Goal: Transaction & Acquisition: Download file/media

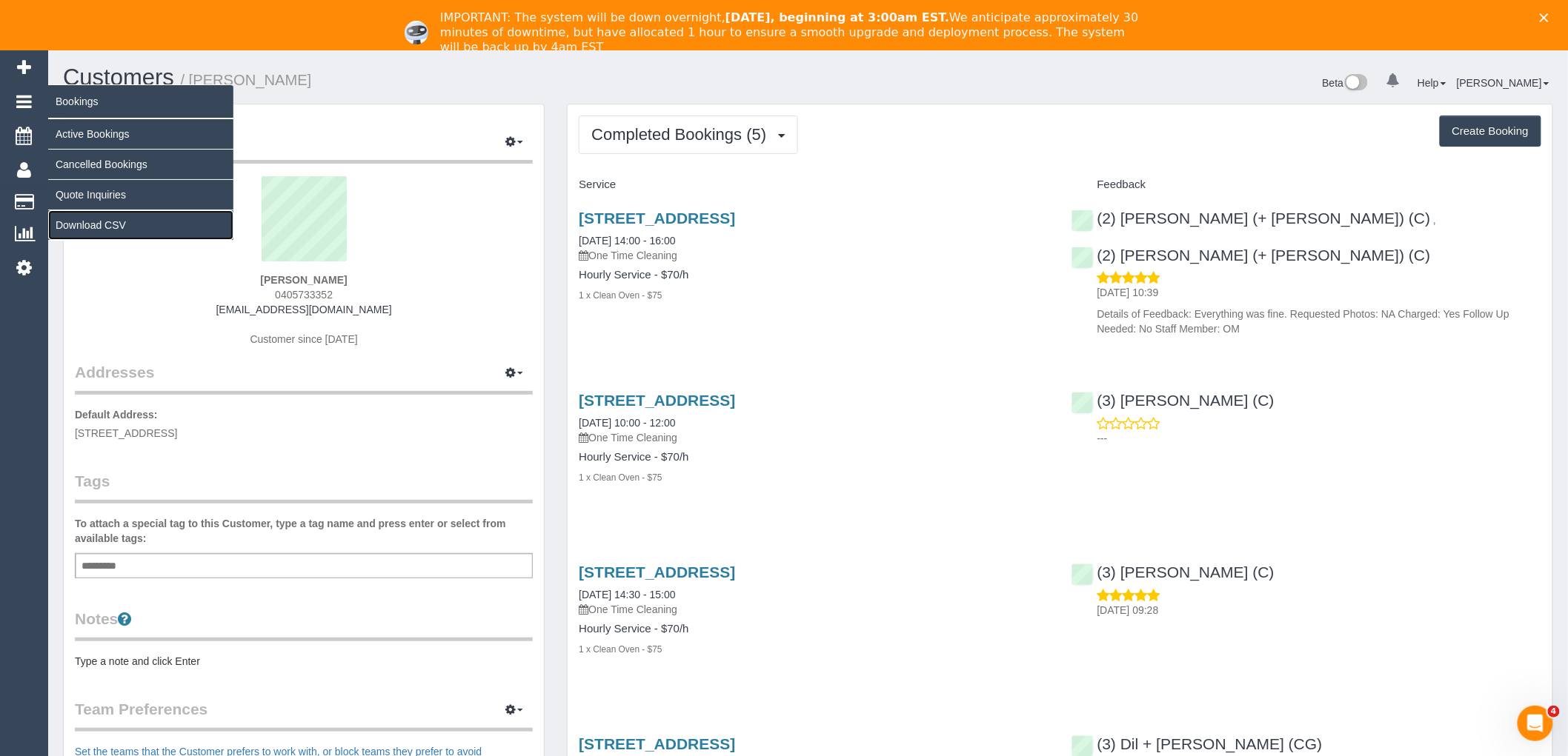
click at [102, 226] on link "Download CSV" at bounding box center [141, 225] width 185 height 30
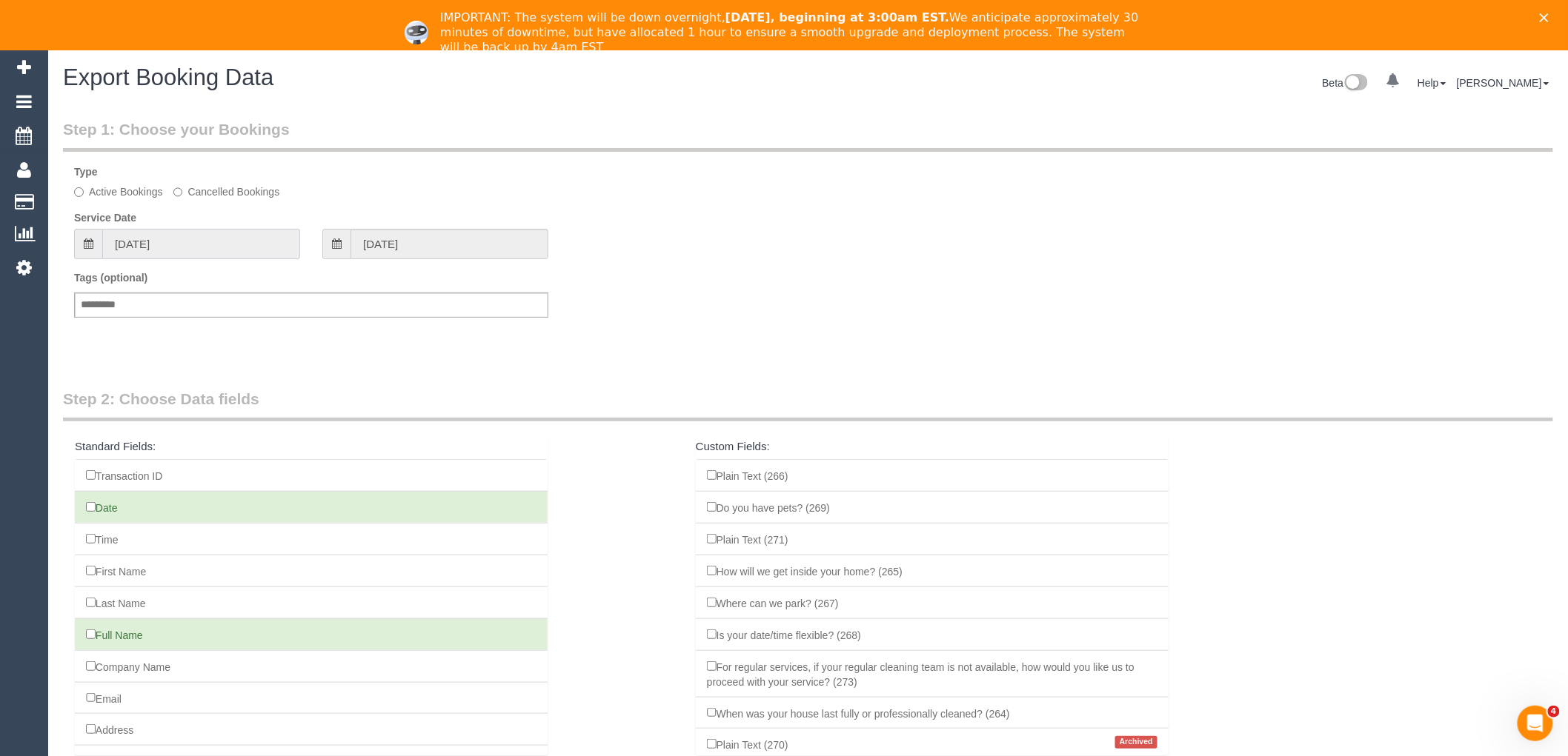
click at [188, 236] on input "06/08/2025" at bounding box center [200, 244] width 198 height 31
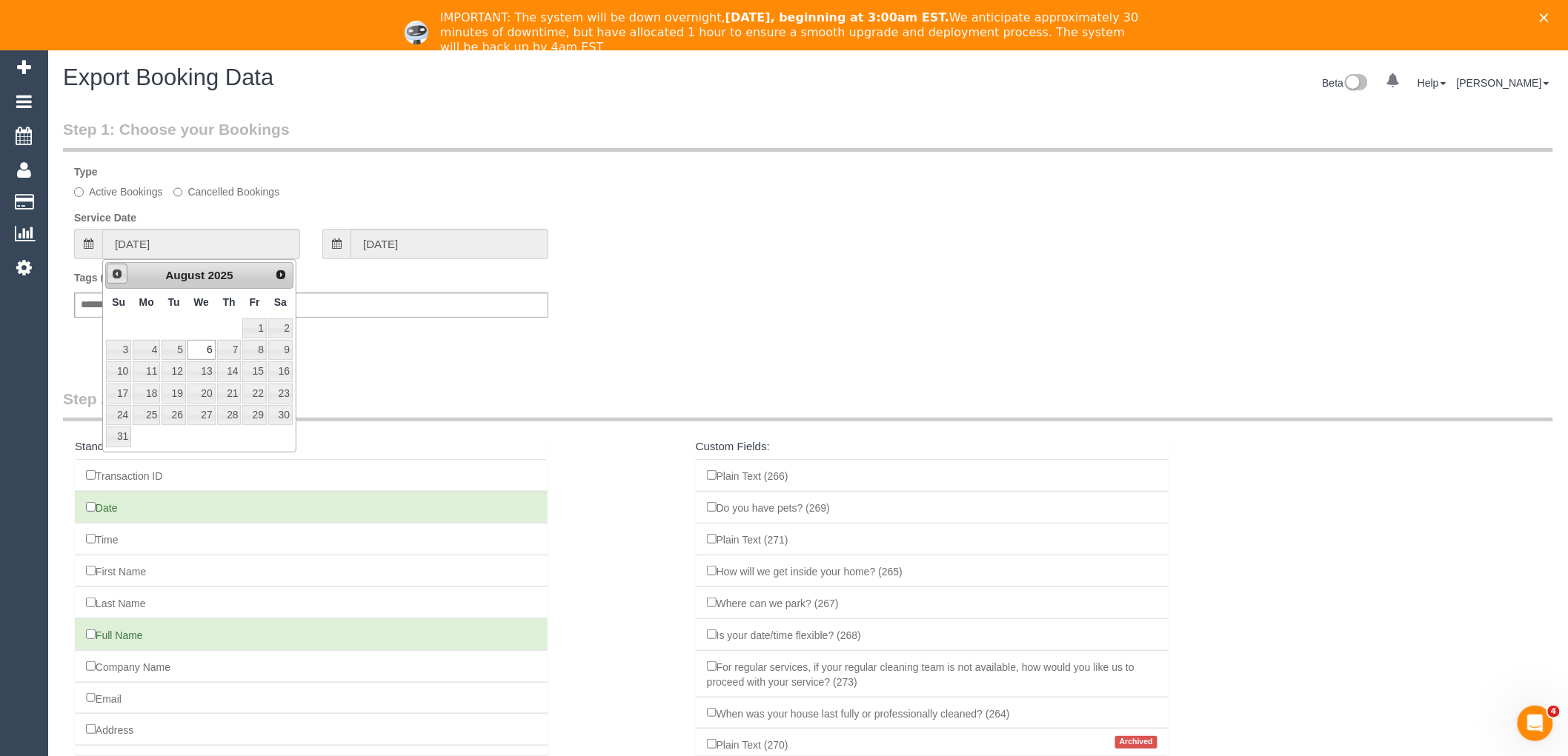
click at [115, 274] on span "Prev" at bounding box center [117, 274] width 12 height 12
click at [114, 323] on link "1" at bounding box center [119, 328] width 25 height 20
type input "01/06/2025"
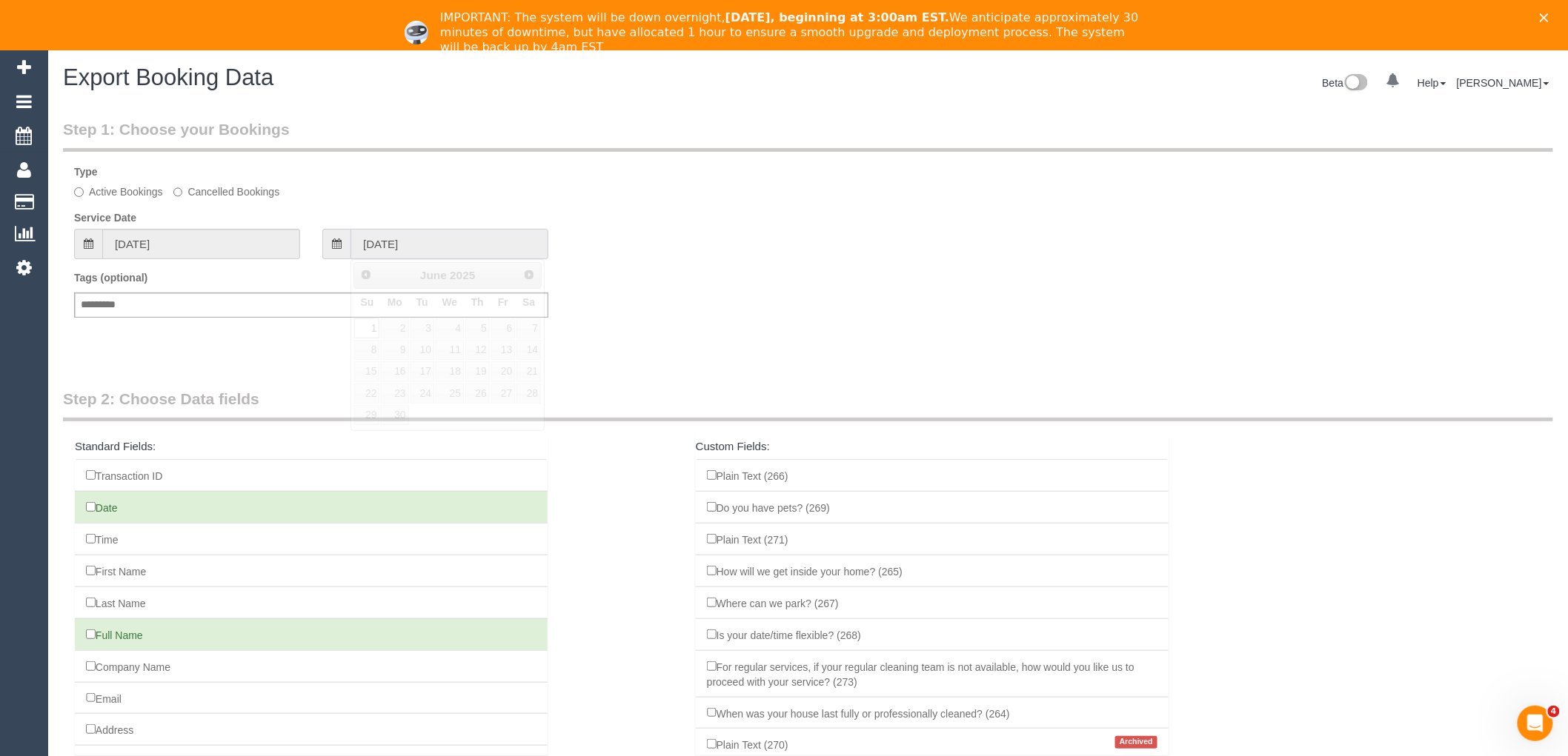
click at [434, 242] on input "01/06/2025" at bounding box center [449, 244] width 198 height 31
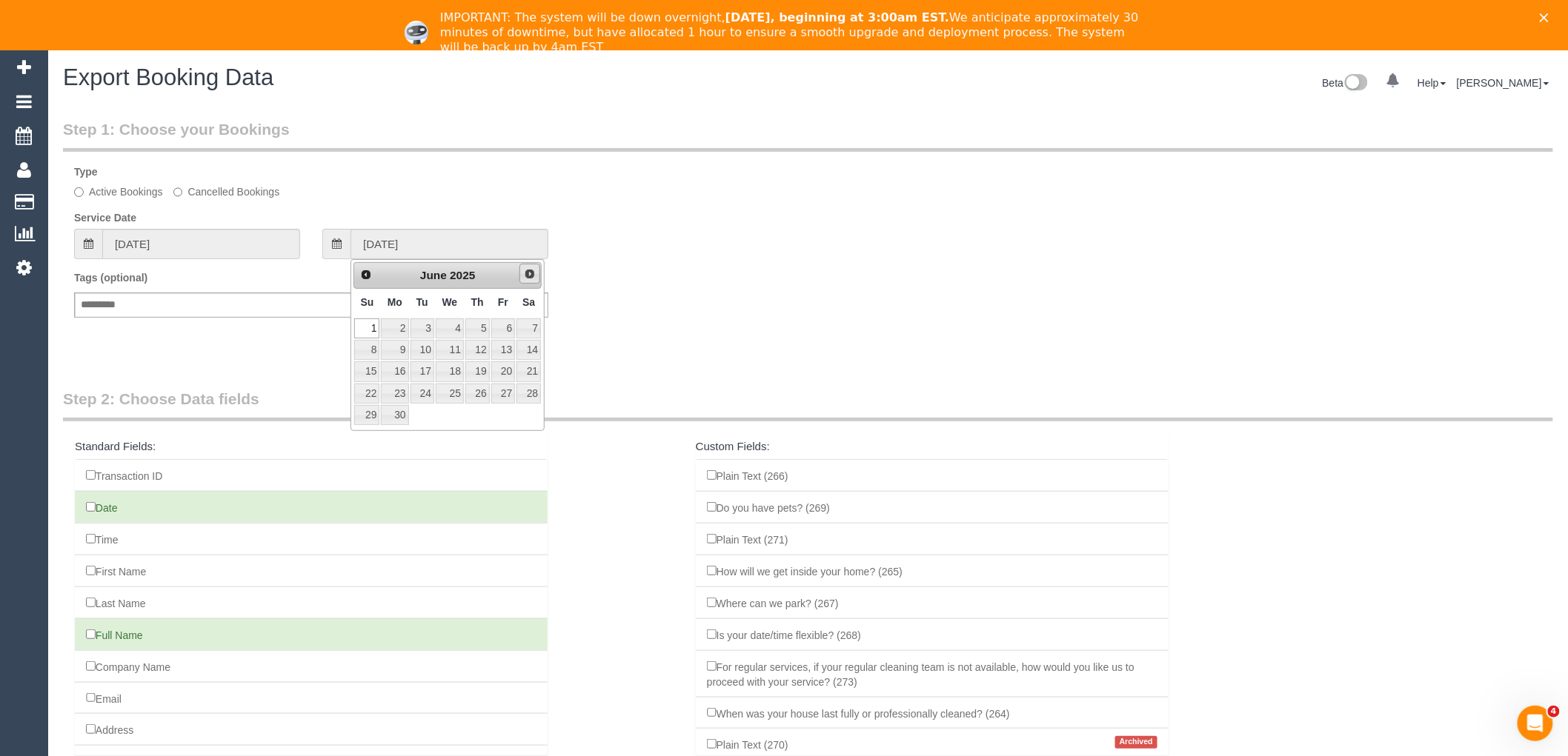
click at [536, 279] on link "Next" at bounding box center [530, 274] width 20 height 20
click at [483, 328] on link "4" at bounding box center [477, 328] width 25 height 20
type input "04/09/2025"
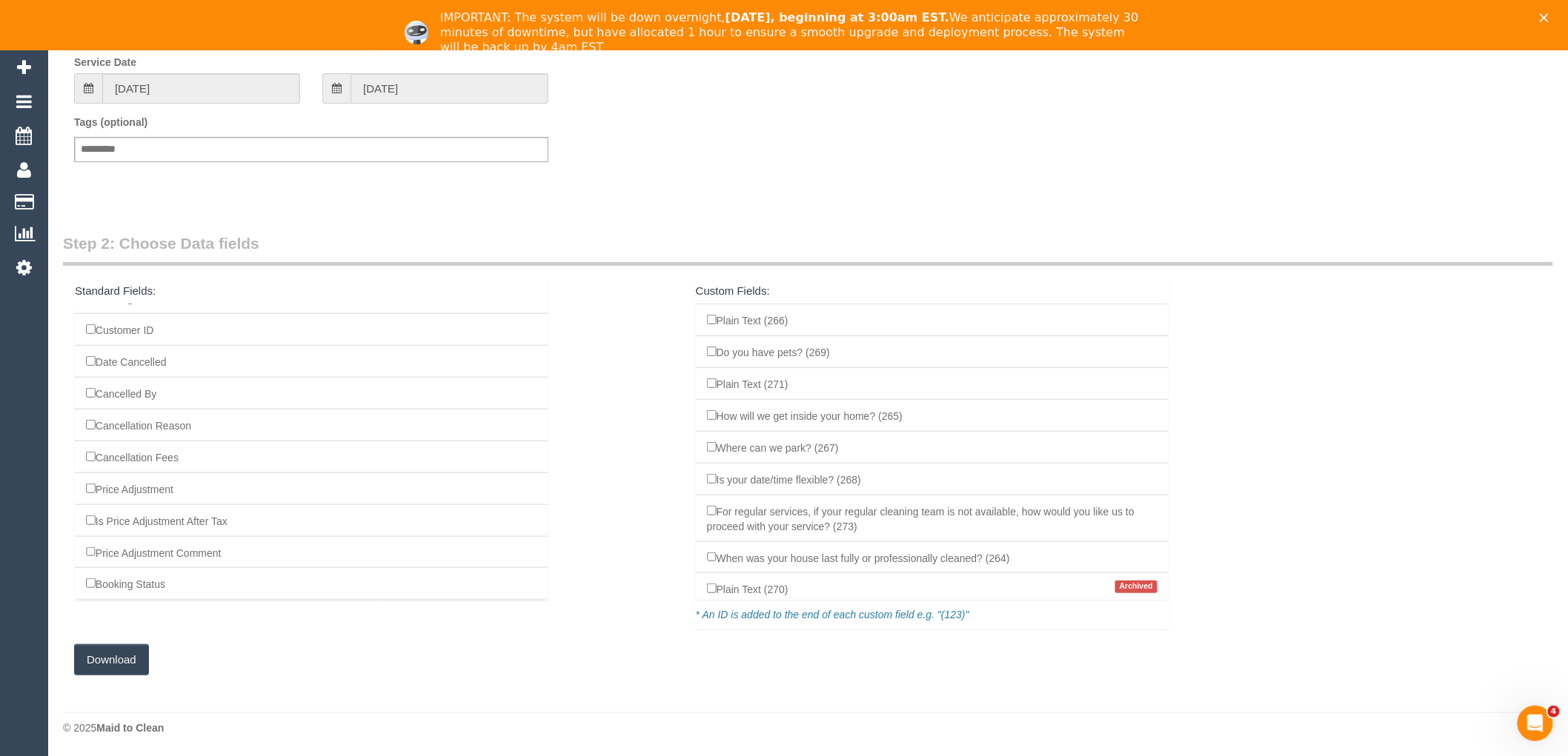
scroll to position [1498, 0]
click at [117, 655] on button "Download" at bounding box center [111, 659] width 75 height 31
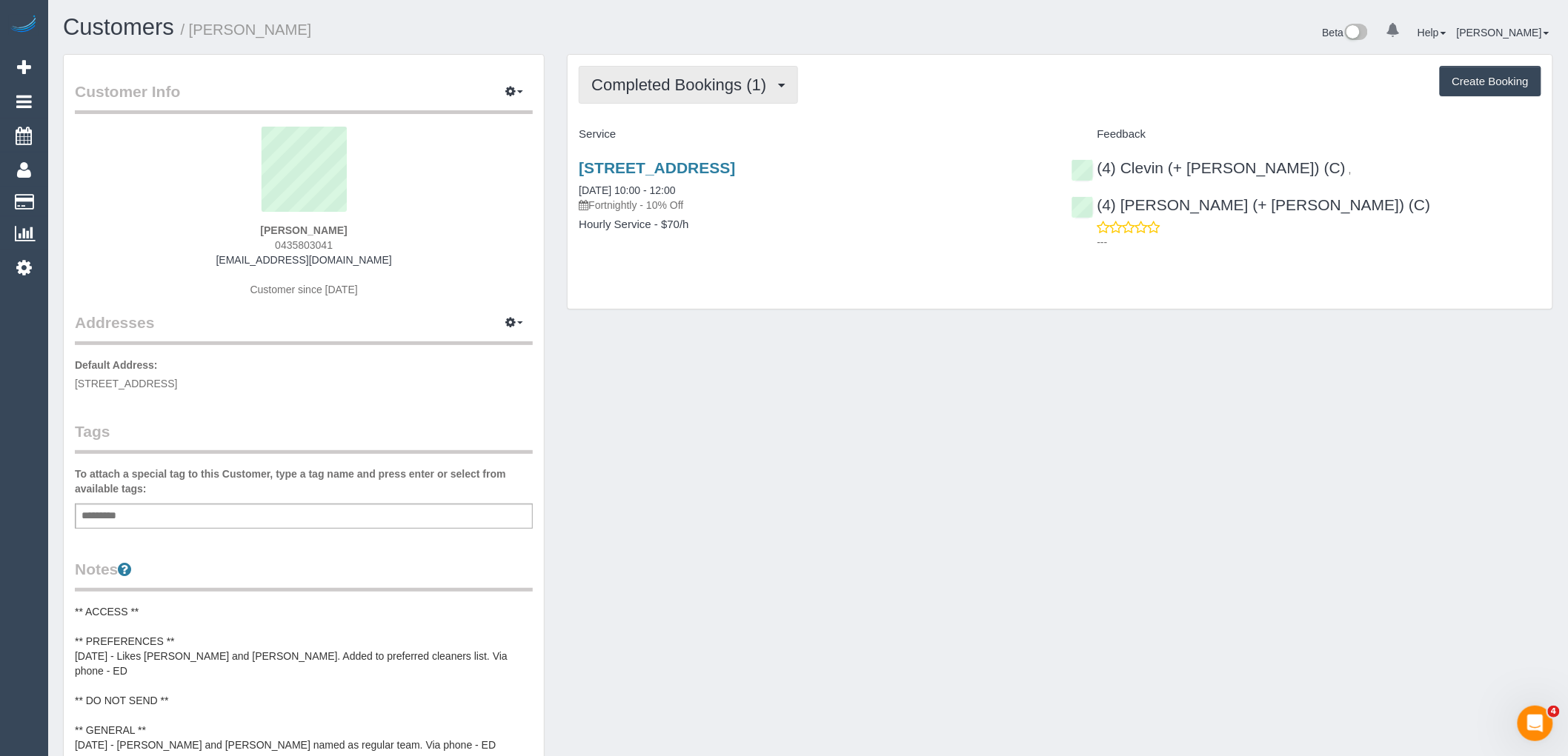
click at [734, 77] on span "Completed Bookings (1)" at bounding box center [682, 85] width 183 height 19
click at [880, 76] on div "Completed Bookings (1) Completed Bookings (1) Upcoming Bookings (0) Cancelled B…" at bounding box center [1060, 85] width 963 height 38
drag, startPoint x: 235, startPoint y: 258, endPoint x: 177, endPoint y: 258, distance: 58.0
click at [179, 258] on div "[PERSON_NAME] 0435803041 [EMAIL_ADDRESS][DOMAIN_NAME] Customer since [DATE]" at bounding box center [303, 219] width 458 height 185
copy link "[EMAIL_ADDRESS][DOMAIN_NAME]"
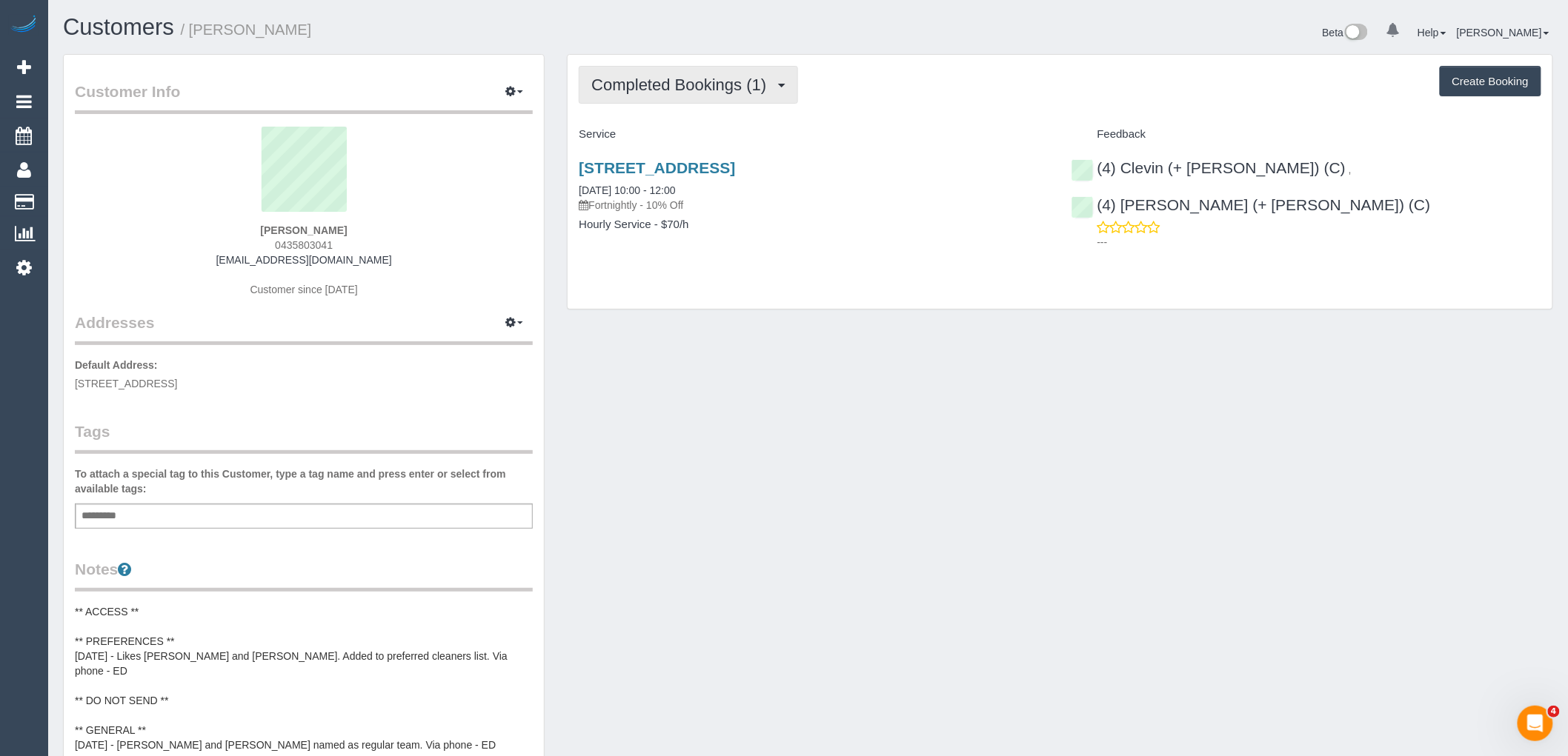
click at [689, 87] on span "Completed Bookings (1)" at bounding box center [682, 85] width 183 height 19
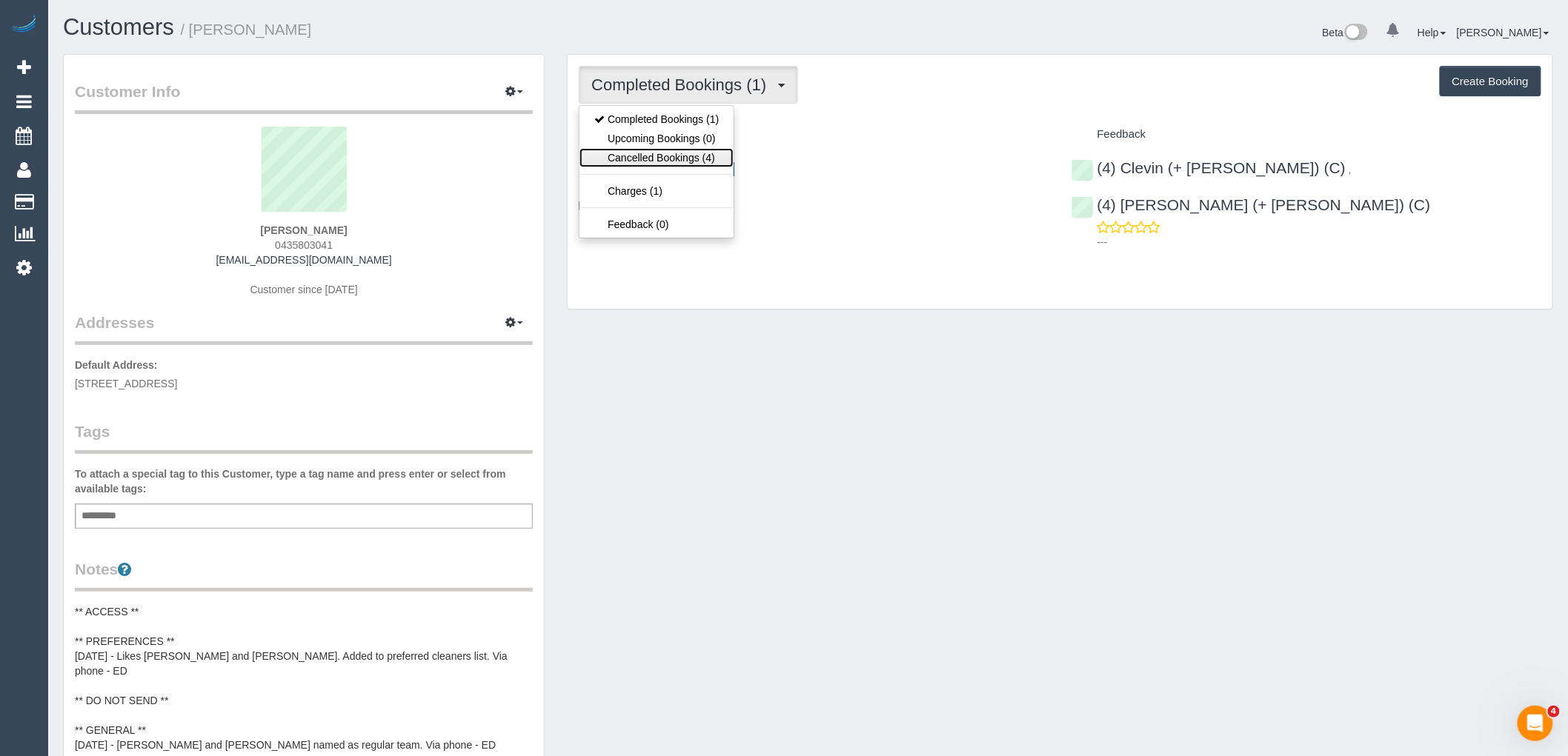
click at [683, 154] on link "Cancelled Bookings (4)" at bounding box center [657, 158] width 155 height 20
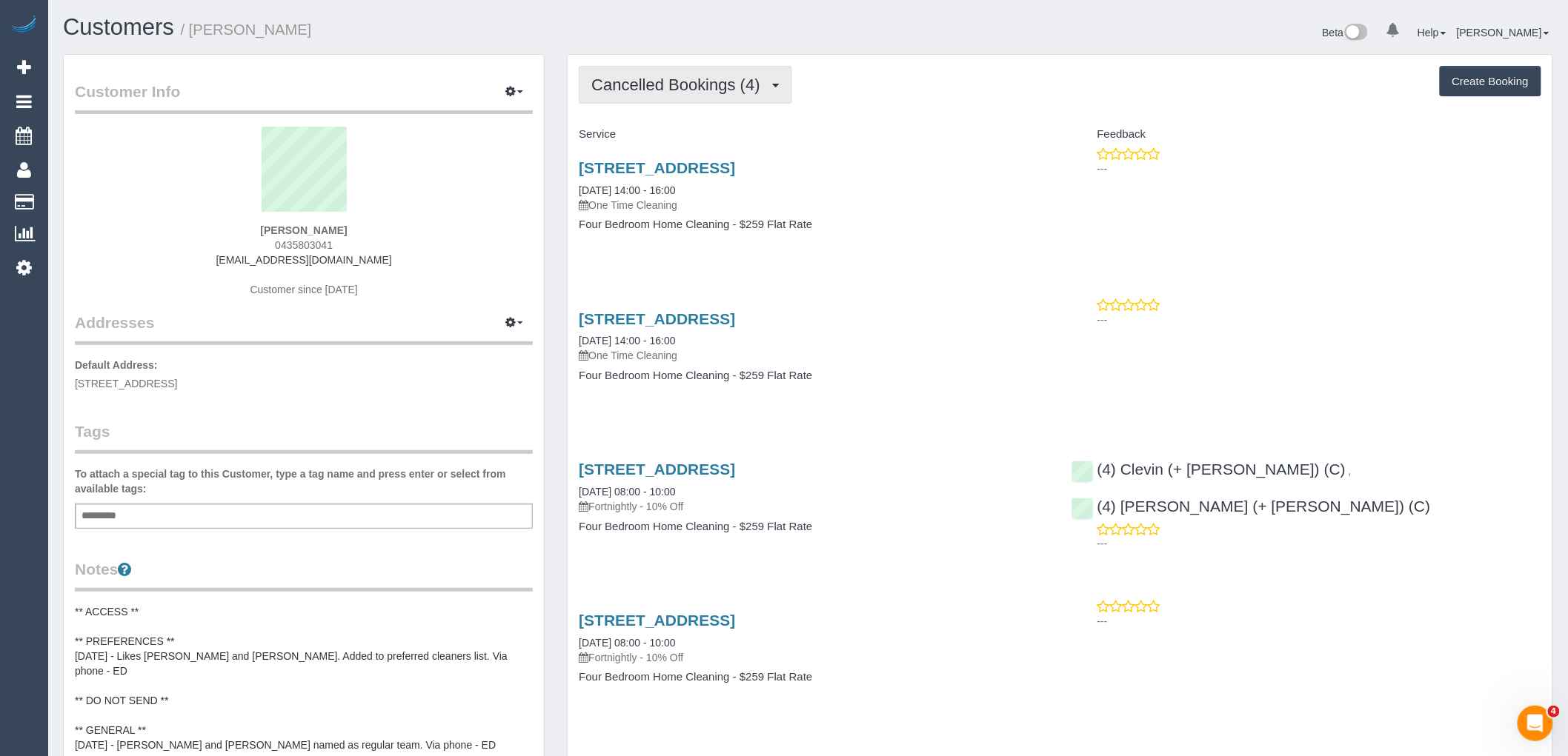
click at [712, 93] on span "Cancelled Bookings (4)" at bounding box center [678, 85] width 176 height 19
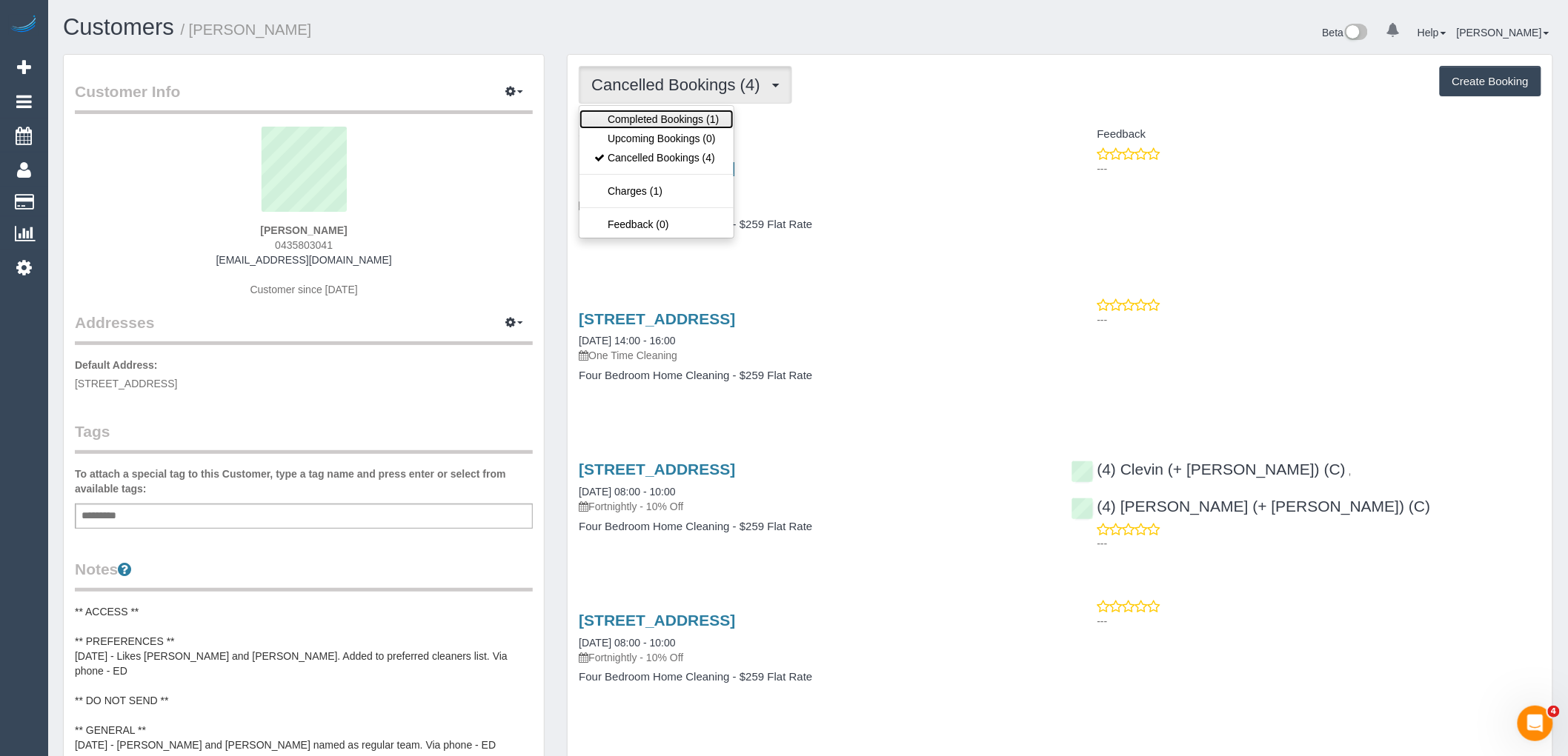
click at [696, 120] on link "Completed Bookings (1)" at bounding box center [657, 119] width 155 height 20
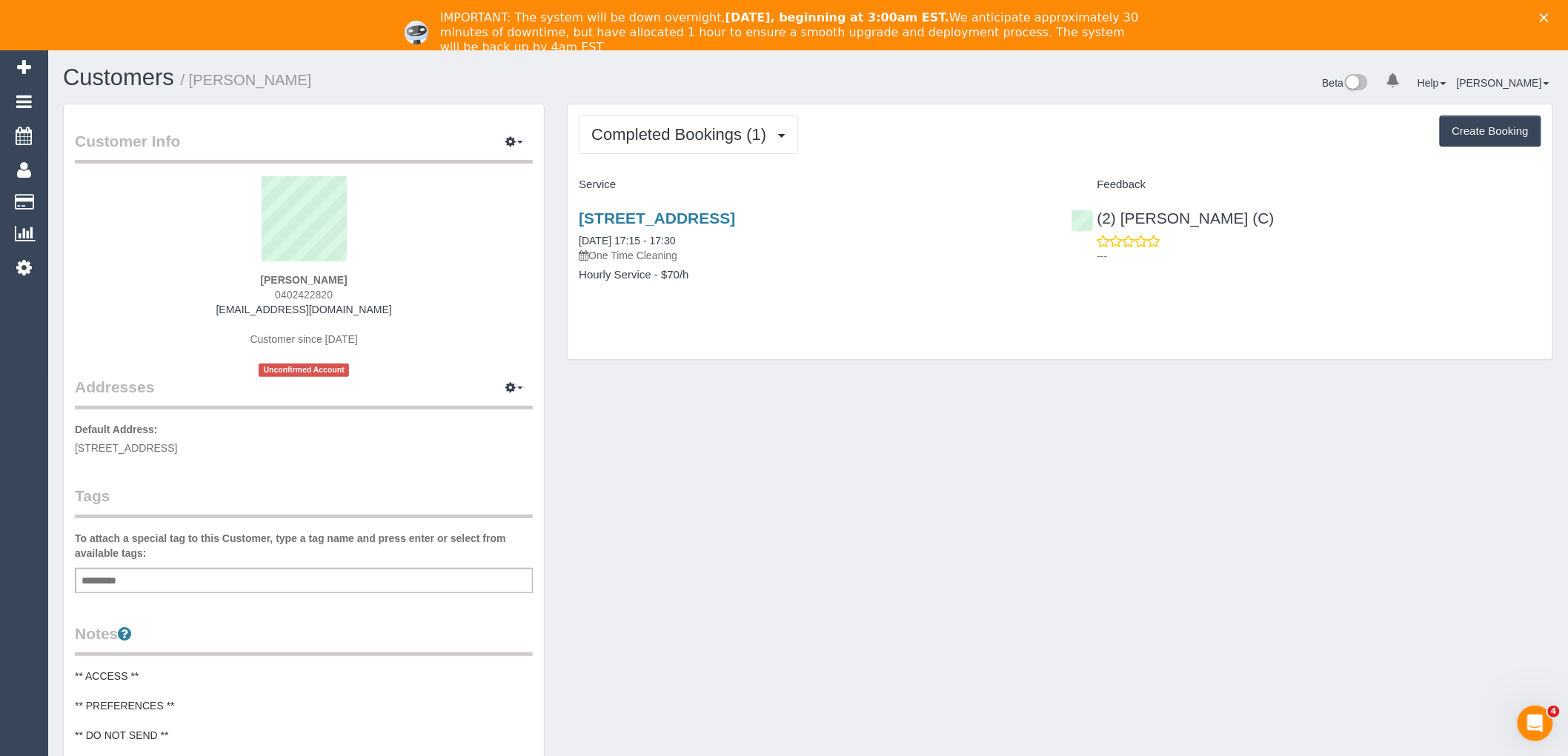
click at [1554, 14] on div "Close" at bounding box center [1547, 18] width 14 height 8
